Goal: Navigation & Orientation: Understand site structure

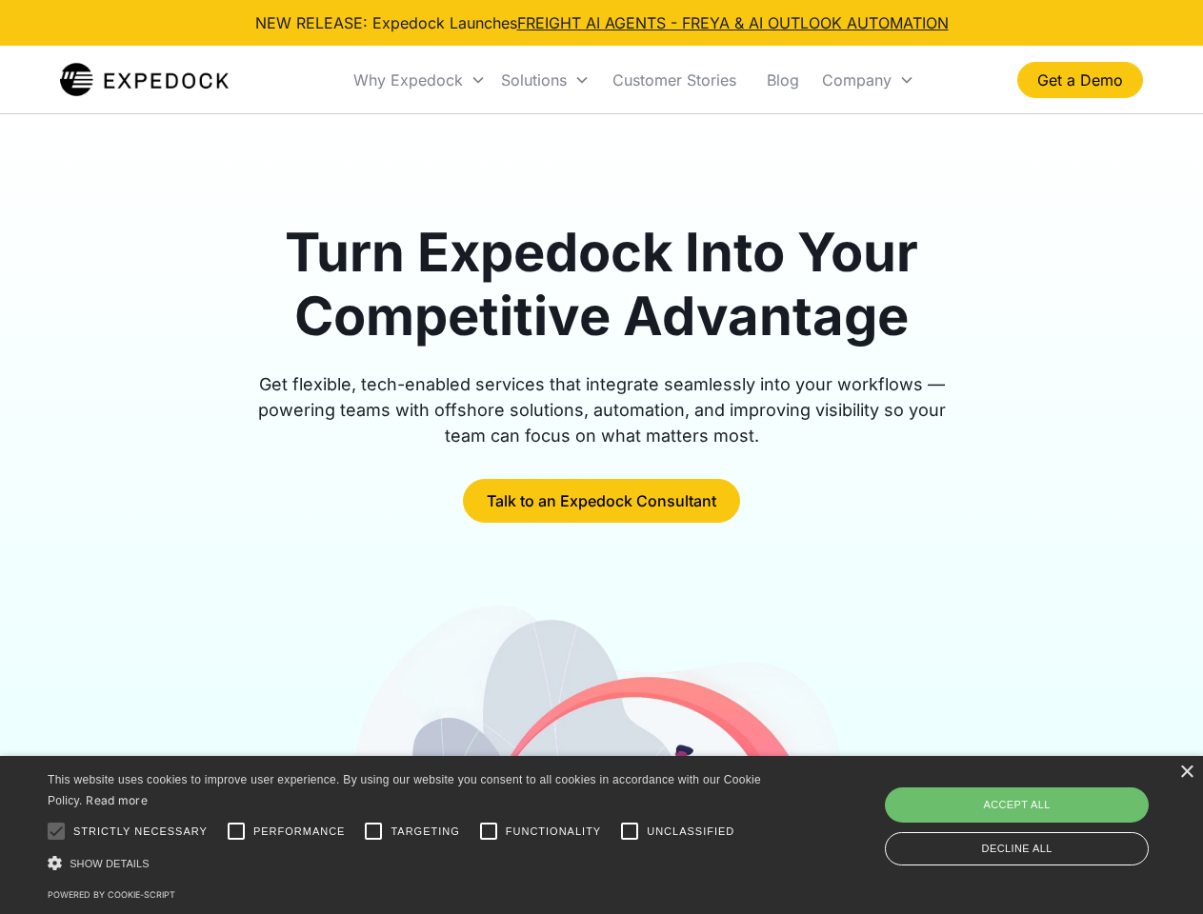
click at [420, 80] on div "Why Expedock" at bounding box center [408, 79] width 110 height 19
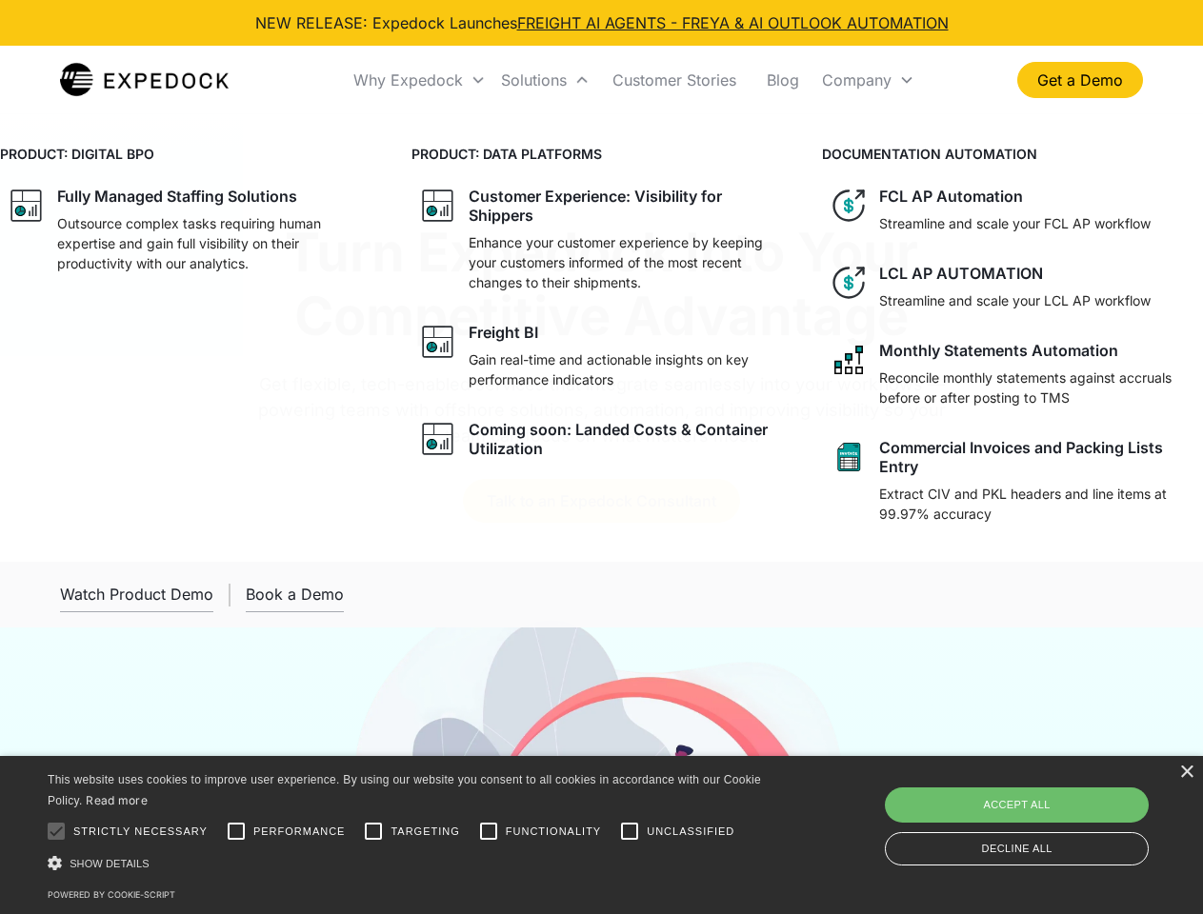
click at [545, 80] on div "Solutions" at bounding box center [534, 79] width 66 height 19
click at [867, 80] on div "Company" at bounding box center [857, 79] width 70 height 19
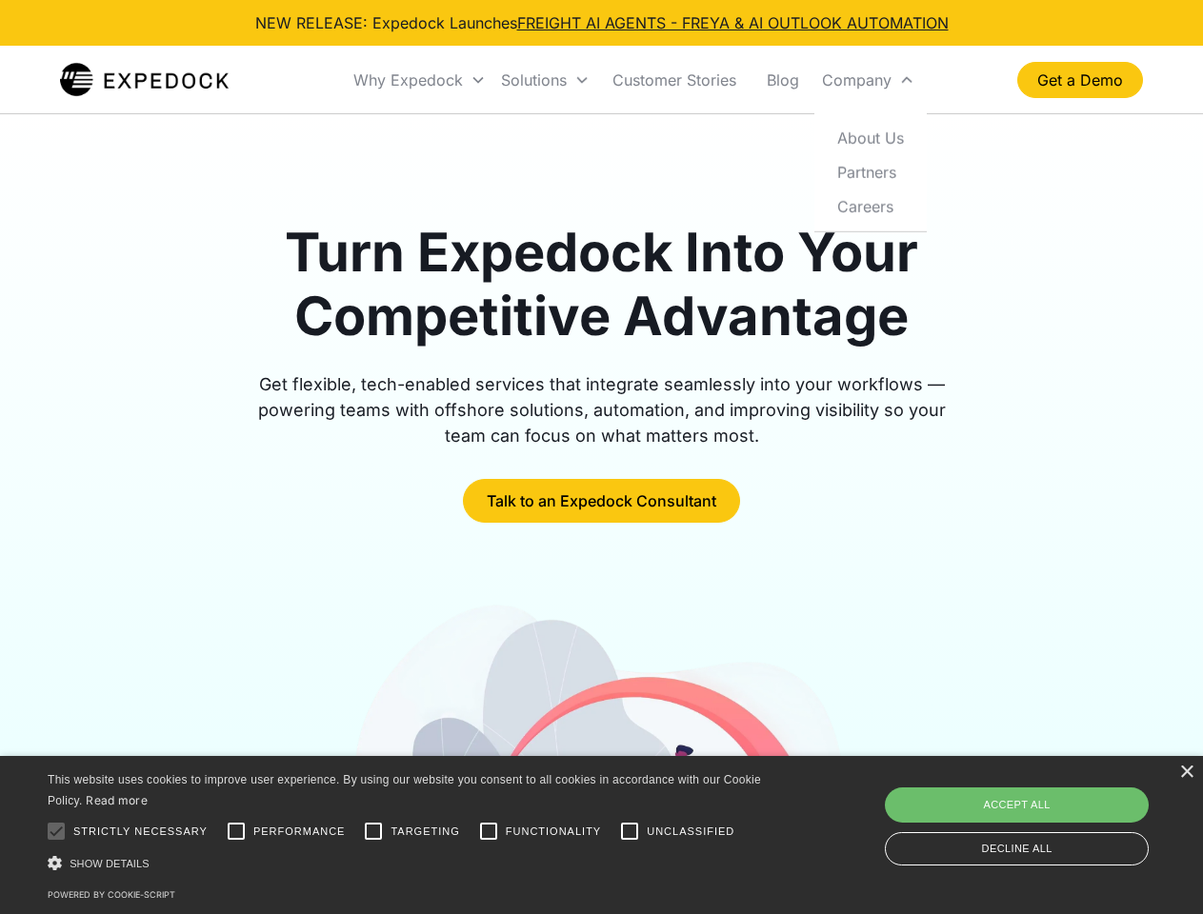
click at [56, 831] on div at bounding box center [56, 831] width 38 height 38
click at [236, 831] on input "Performance" at bounding box center [236, 831] width 38 height 38
checkbox input "true"
click at [373, 831] on input "Targeting" at bounding box center [373, 831] width 38 height 38
checkbox input "true"
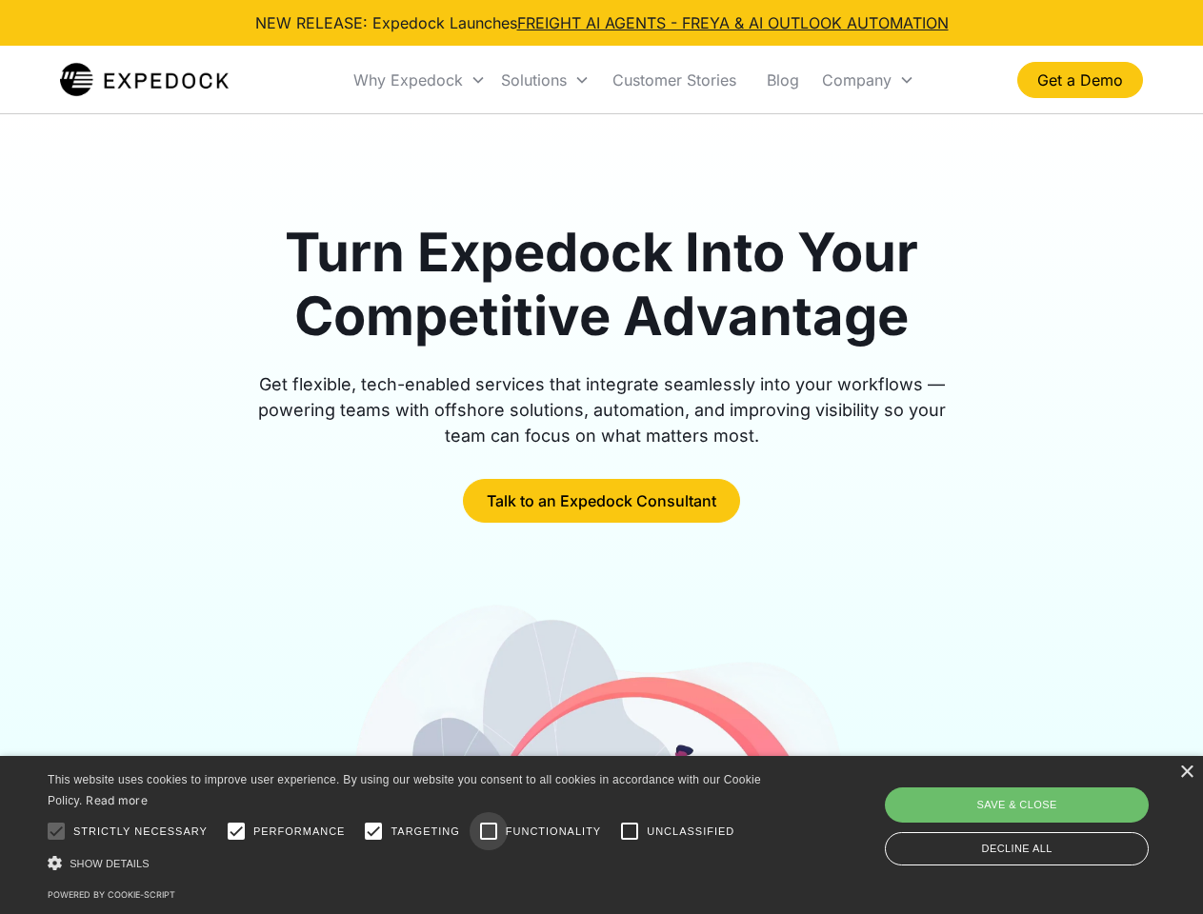
click at [488, 831] on input "Functionality" at bounding box center [488, 831] width 38 height 38
checkbox input "true"
click at [629, 831] on input "Unclassified" at bounding box center [629, 831] width 38 height 38
checkbox input "true"
click at [408, 863] on div "Show details Hide details" at bounding box center [408, 863] width 720 height 20
